Goal: Use online tool/utility: Utilize a website feature to perform a specific function

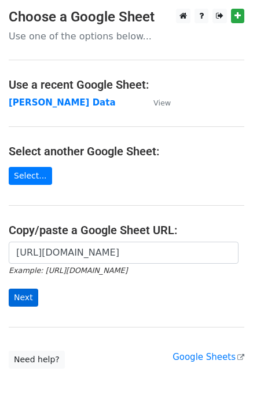
scroll to position [0, 346]
type input "[URL][DOMAIN_NAME]"
click at [31, 292] on input "Next" at bounding box center [24, 298] width 30 height 18
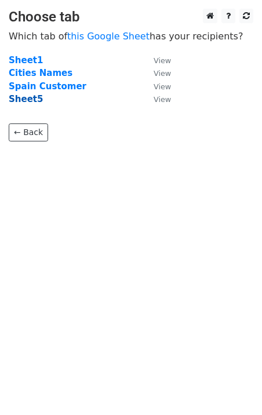
click at [16, 98] on strong "Sheet5" at bounding box center [26, 99] width 34 height 10
